Goal: Information Seeking & Learning: Learn about a topic

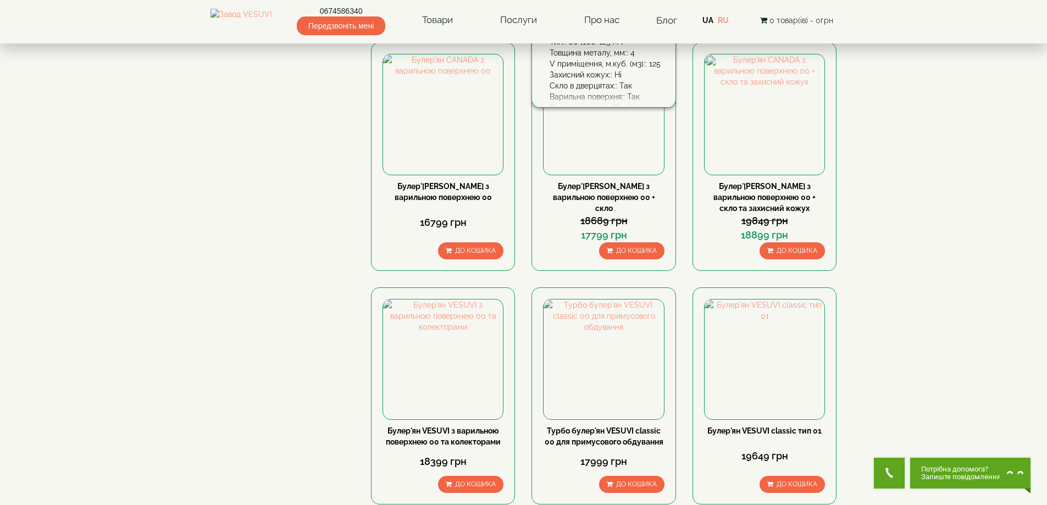
scroll to position [1045, 0]
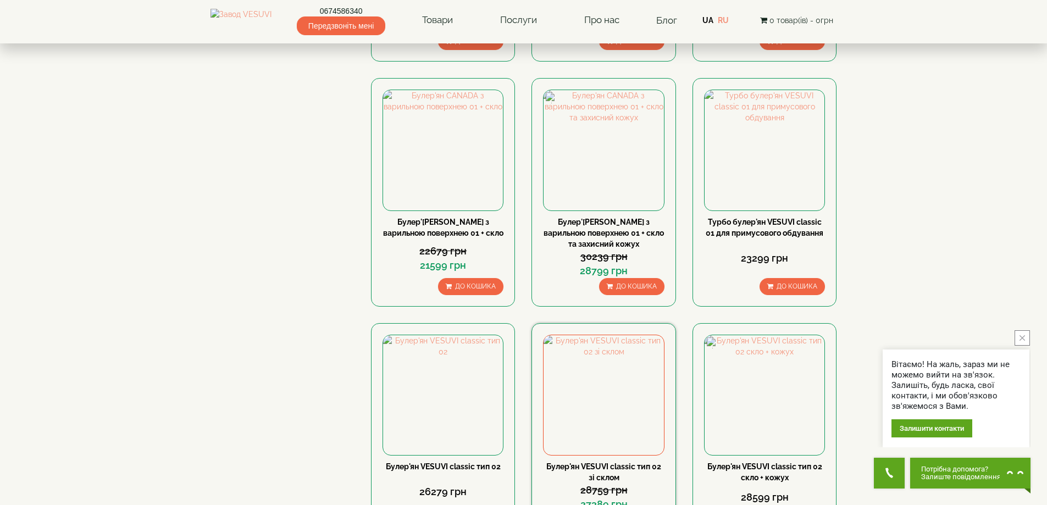
scroll to position [1045, 0]
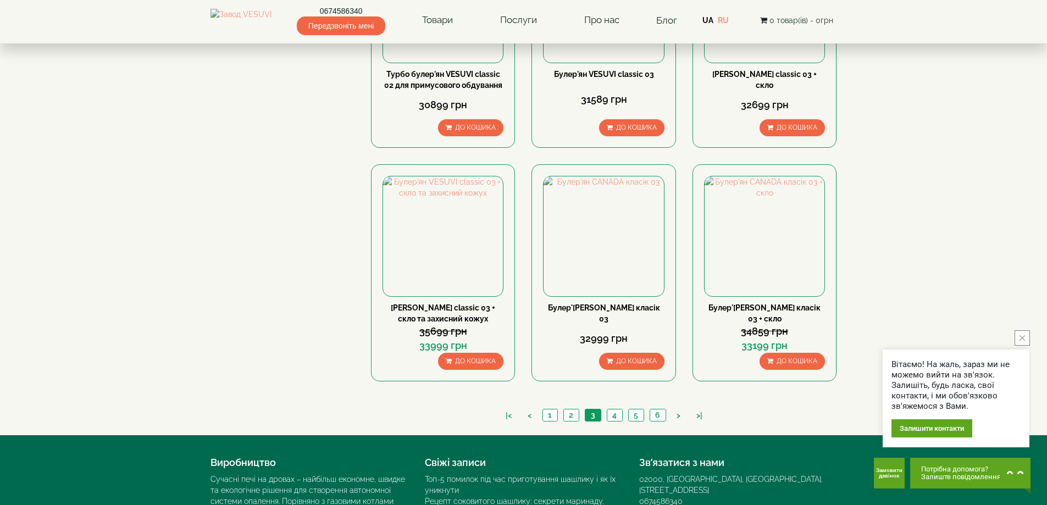
scroll to position [1183, 0]
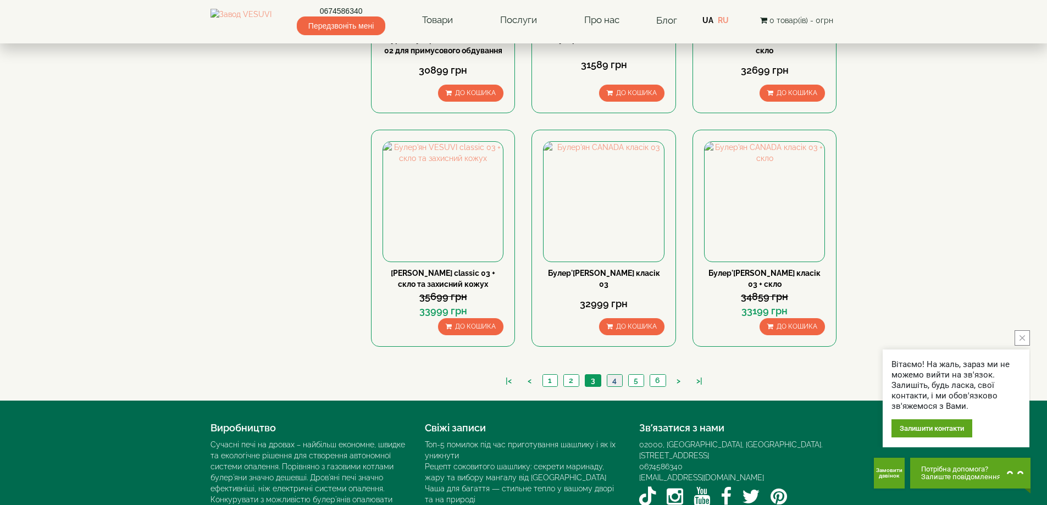
click at [617, 375] on link "4" at bounding box center [614, 381] width 15 height 12
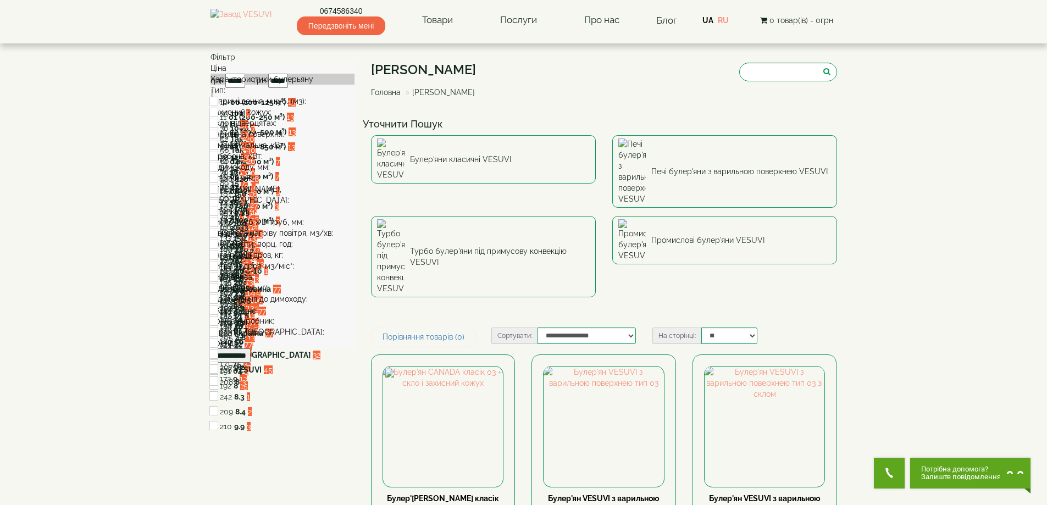
click at [296, 184] on div "D топки, мм:" at bounding box center [283, 178] width 145 height 11
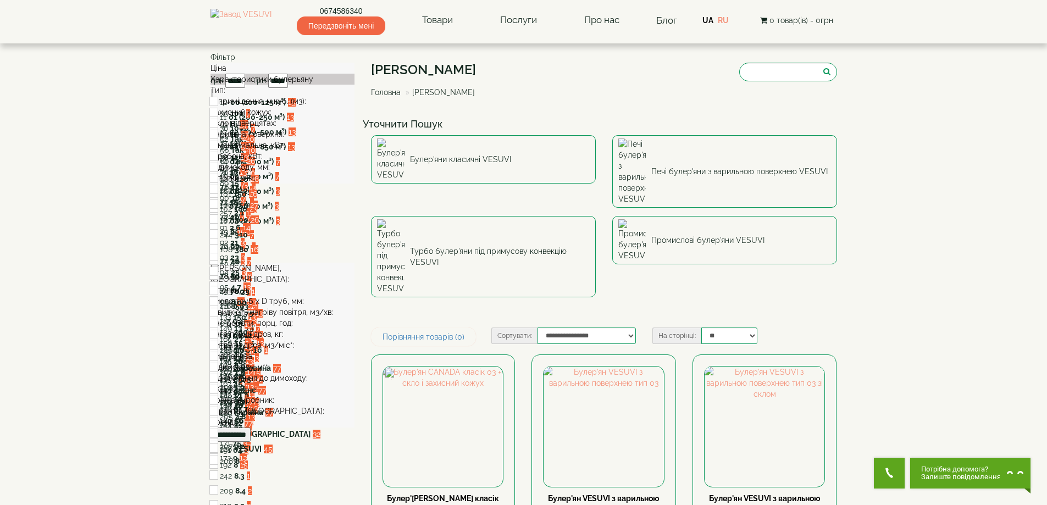
click at [296, 184] on div "D топки, мм:" at bounding box center [283, 178] width 145 height 11
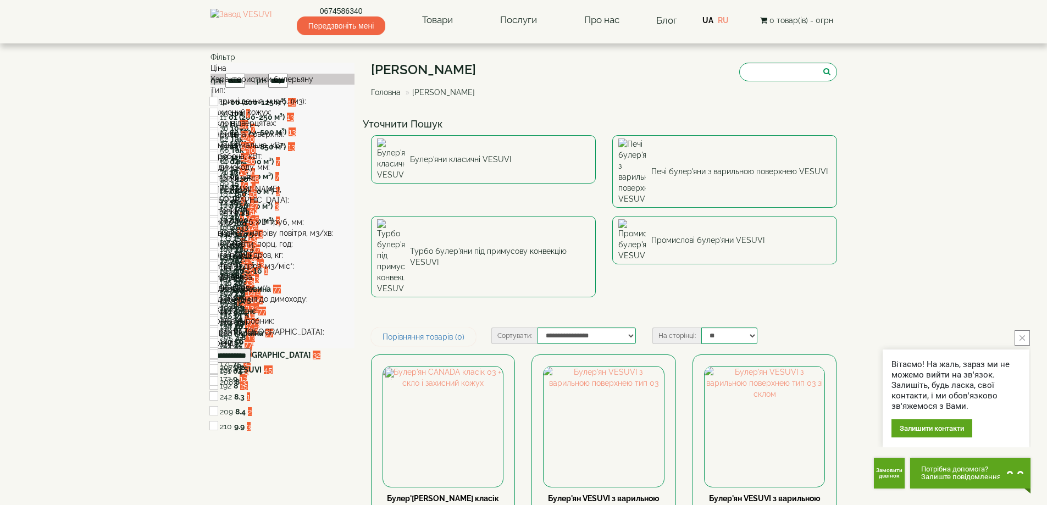
click at [335, 173] on div "D димоходу, мм:" at bounding box center [283, 167] width 145 height 11
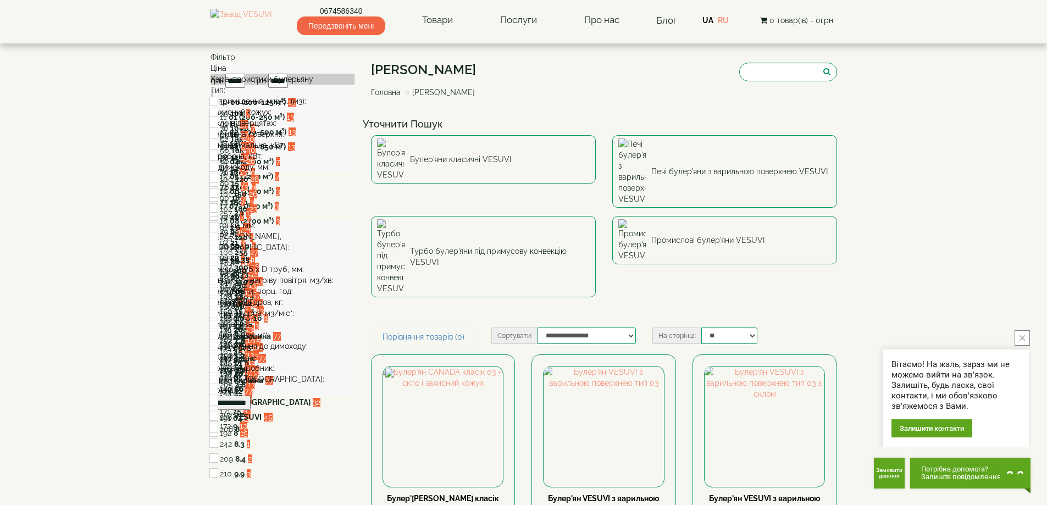
click at [286, 173] on div "D димоходу, мм:" at bounding box center [283, 167] width 145 height 11
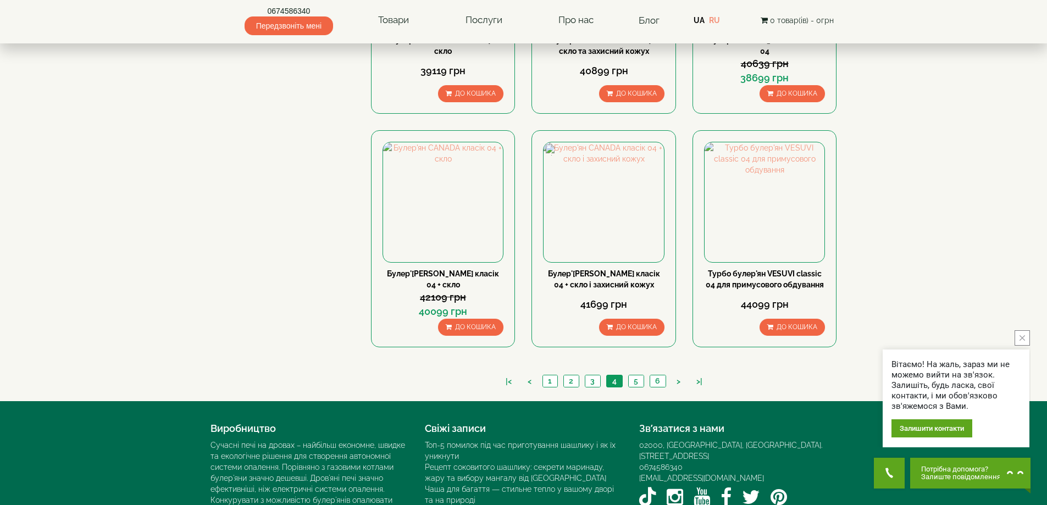
scroll to position [1183, 0]
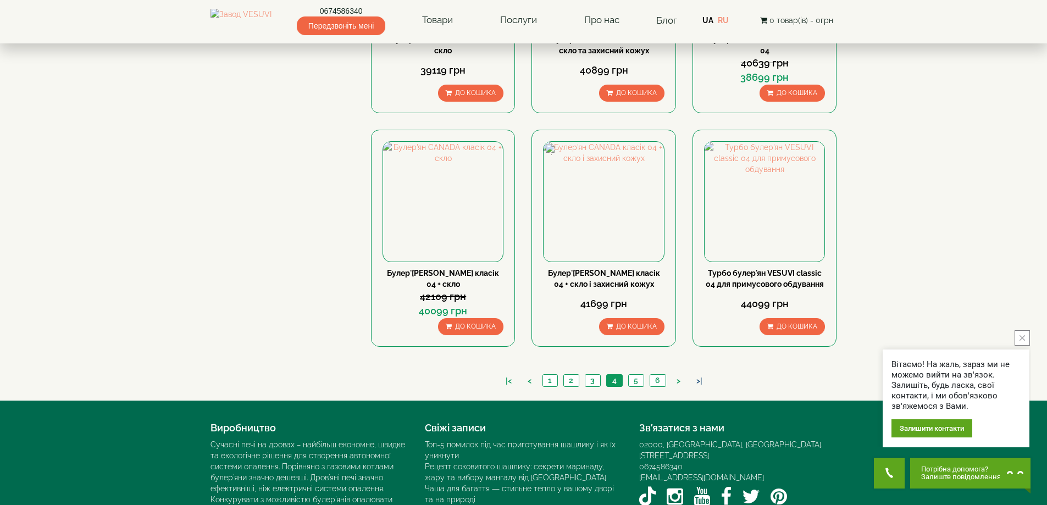
click at [696, 376] on link ">|" at bounding box center [699, 382] width 17 height 12
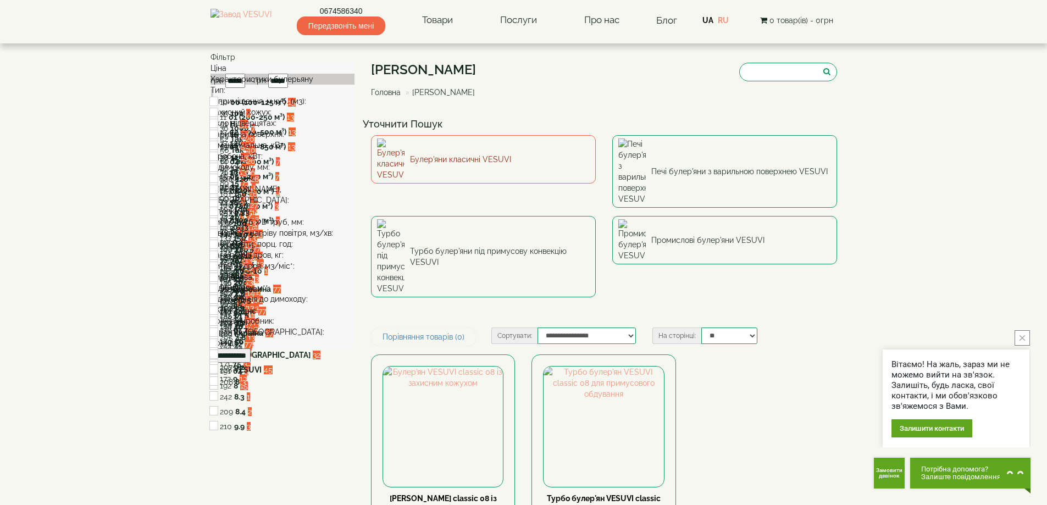
click at [462, 156] on link "Булер'яни класичні VESUVI" at bounding box center [483, 159] width 225 height 48
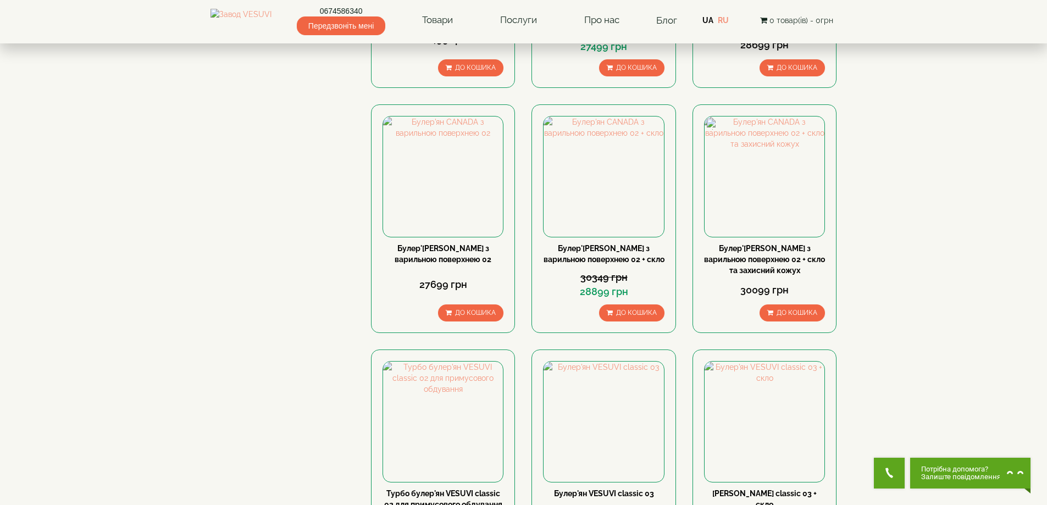
scroll to position [633, 0]
